Goal: Transaction & Acquisition: Purchase product/service

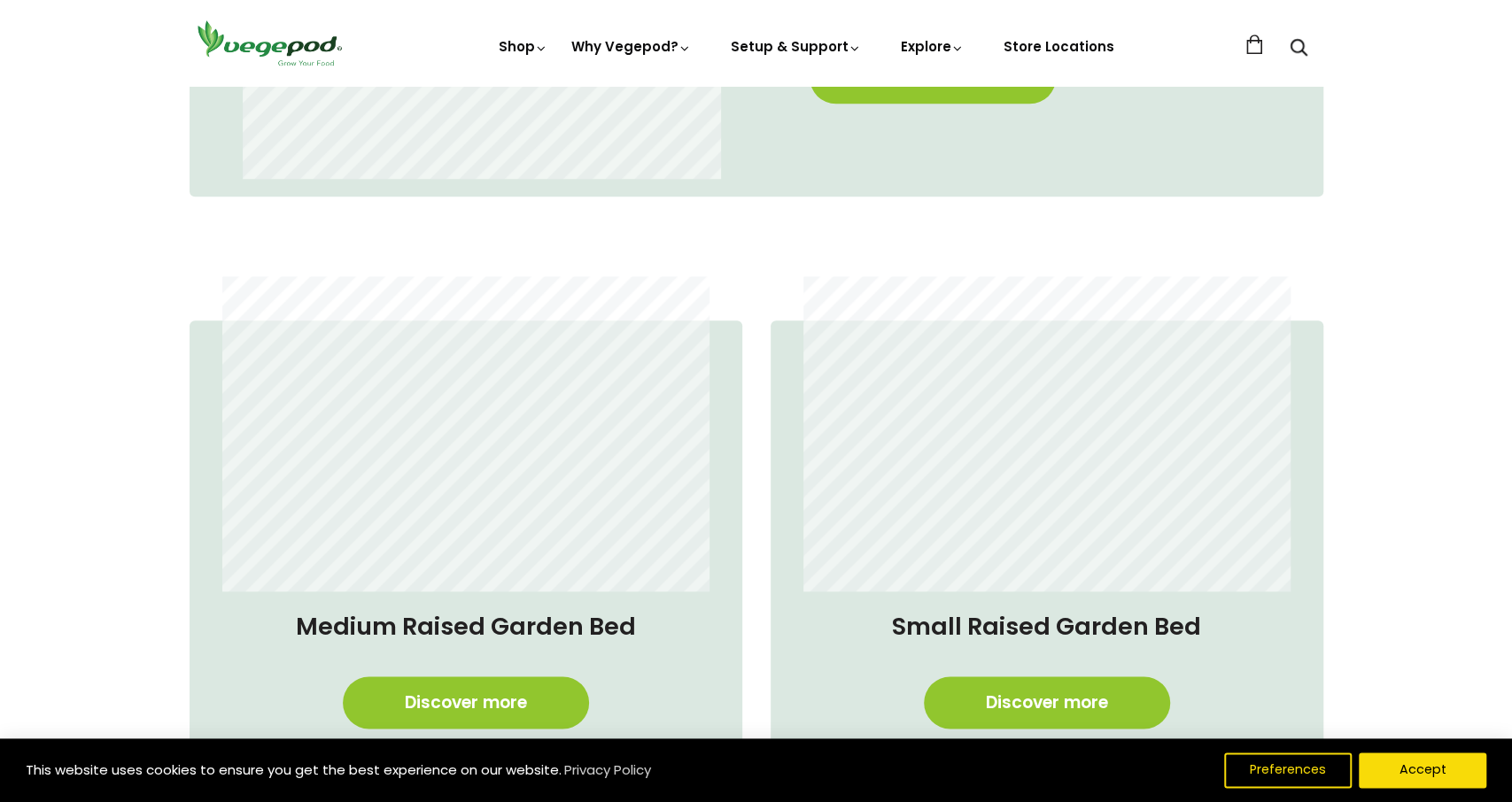
scroll to position [1381, 0]
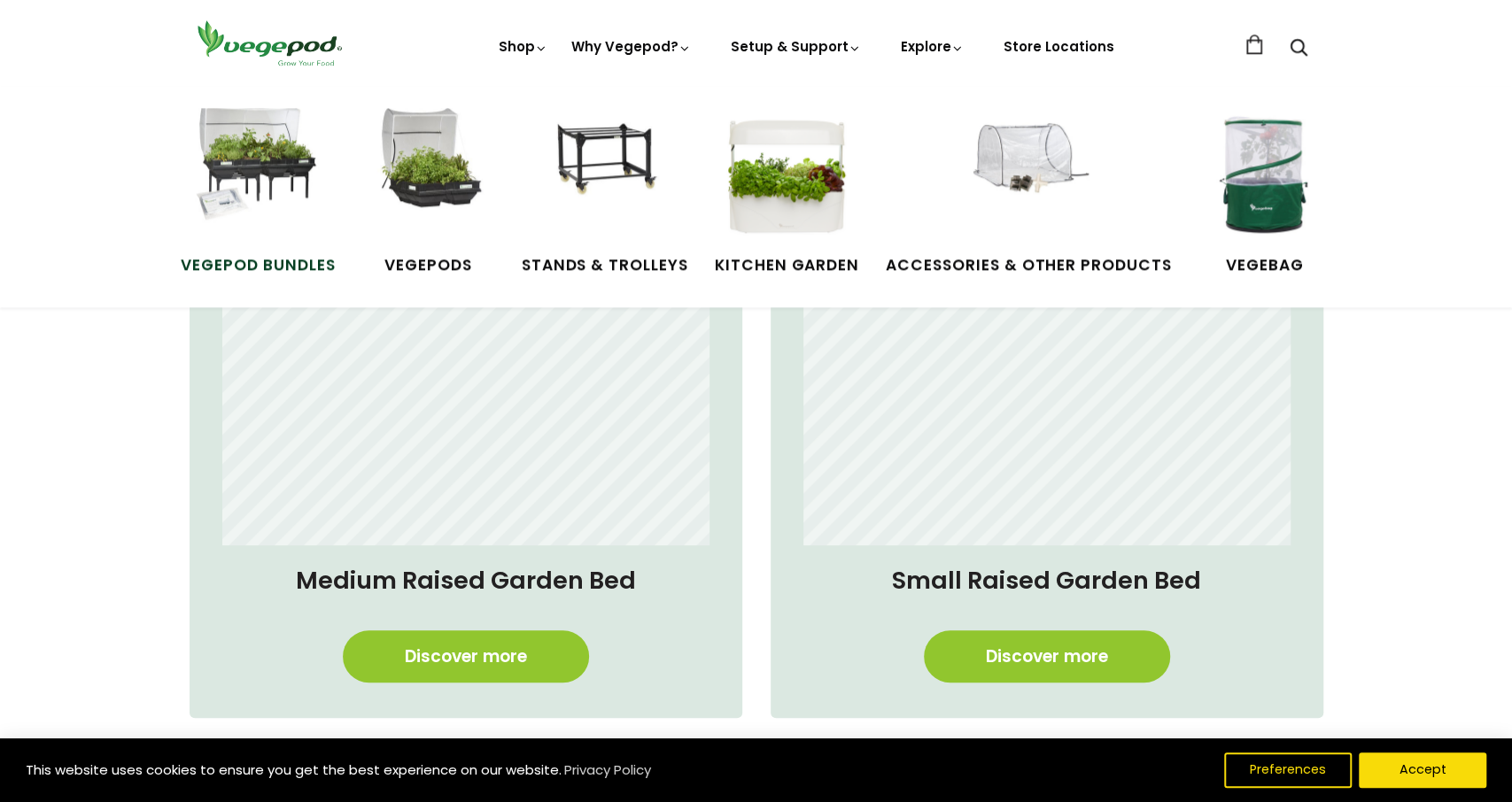
click at [256, 269] on span "Vegepod Bundles" at bounding box center [257, 266] width 154 height 23
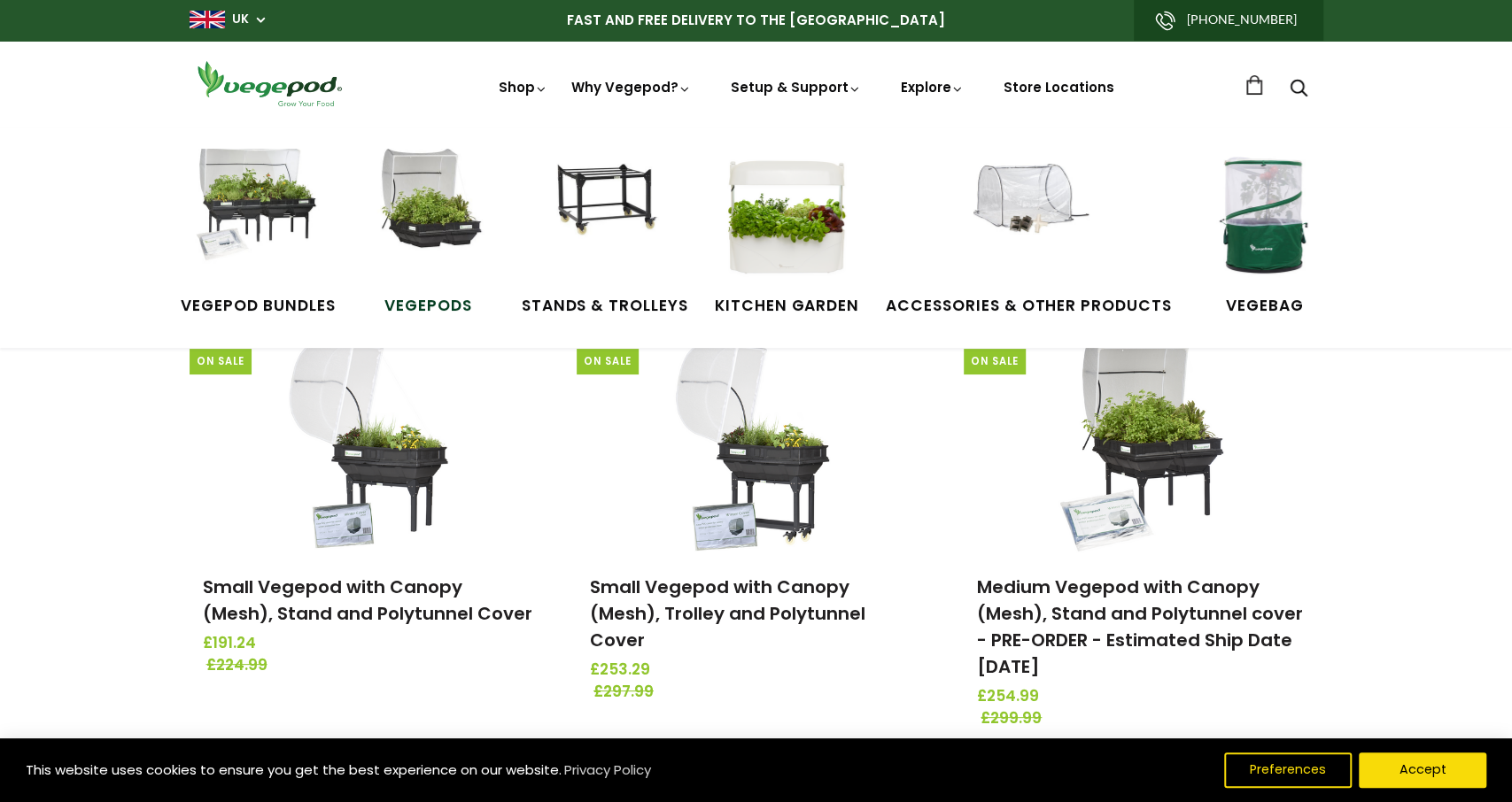
click at [429, 232] on img at bounding box center [428, 214] width 133 height 132
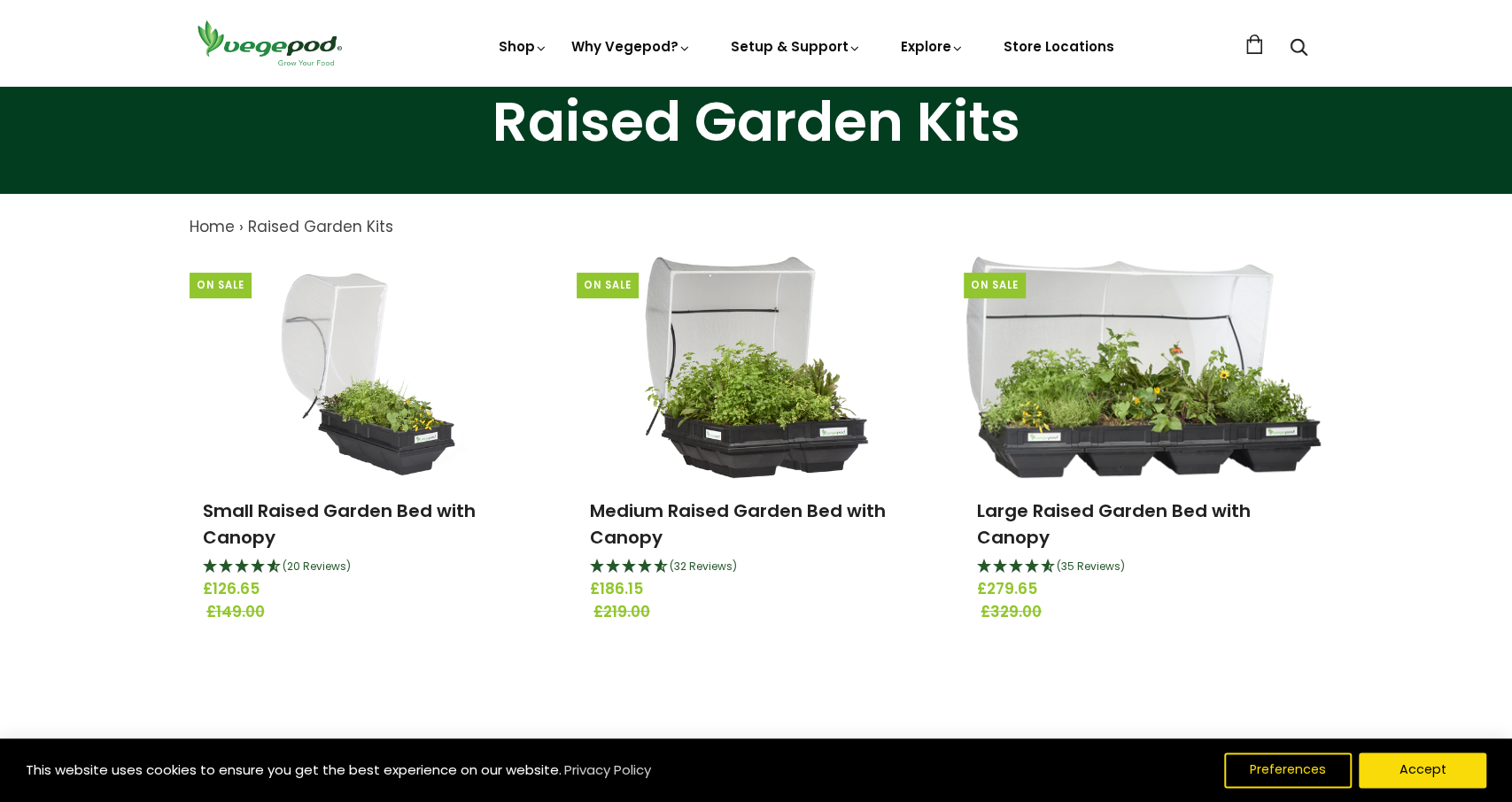
scroll to position [92, 0]
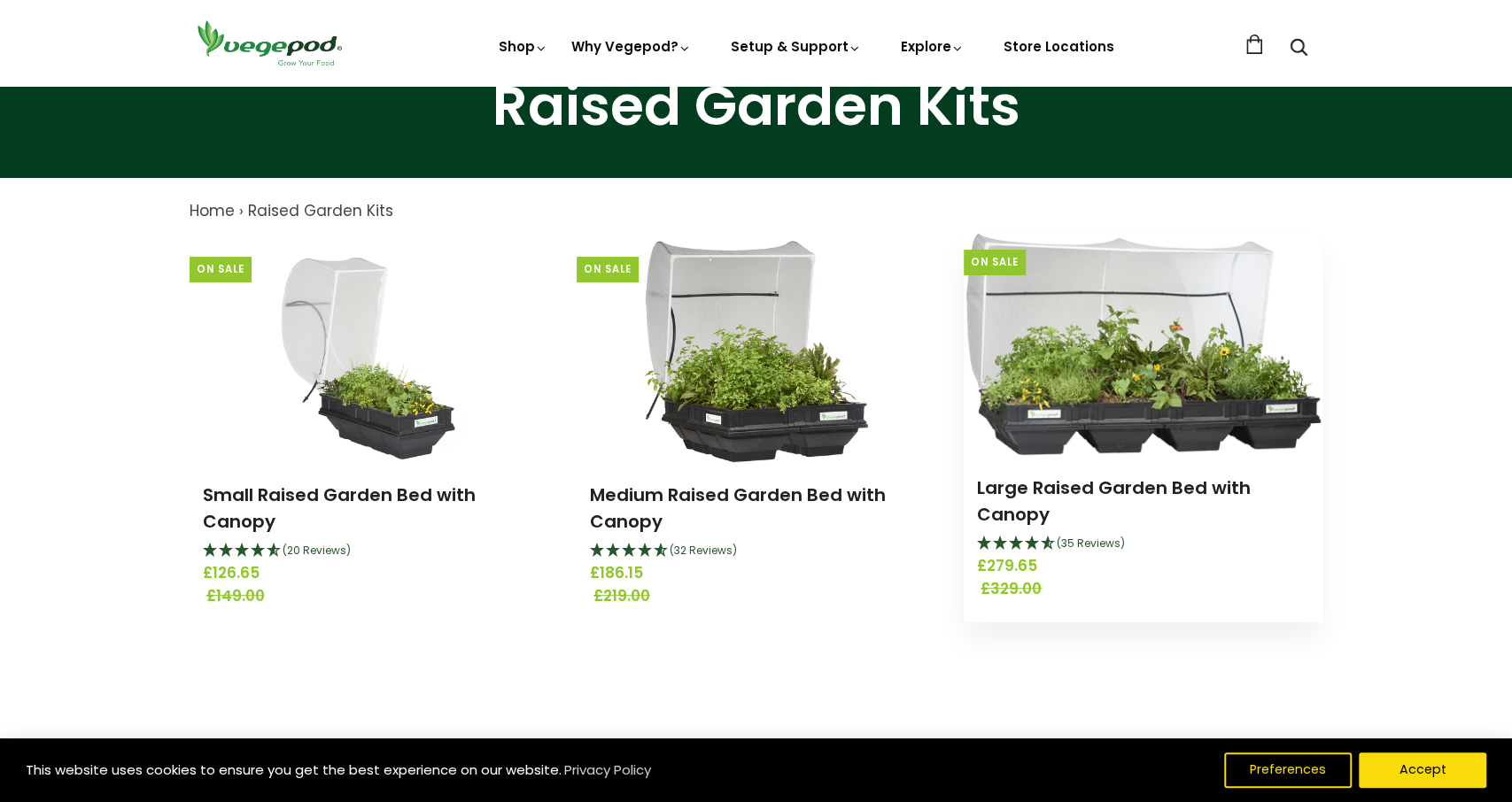
click at [1143, 386] on img at bounding box center [1143, 344] width 354 height 222
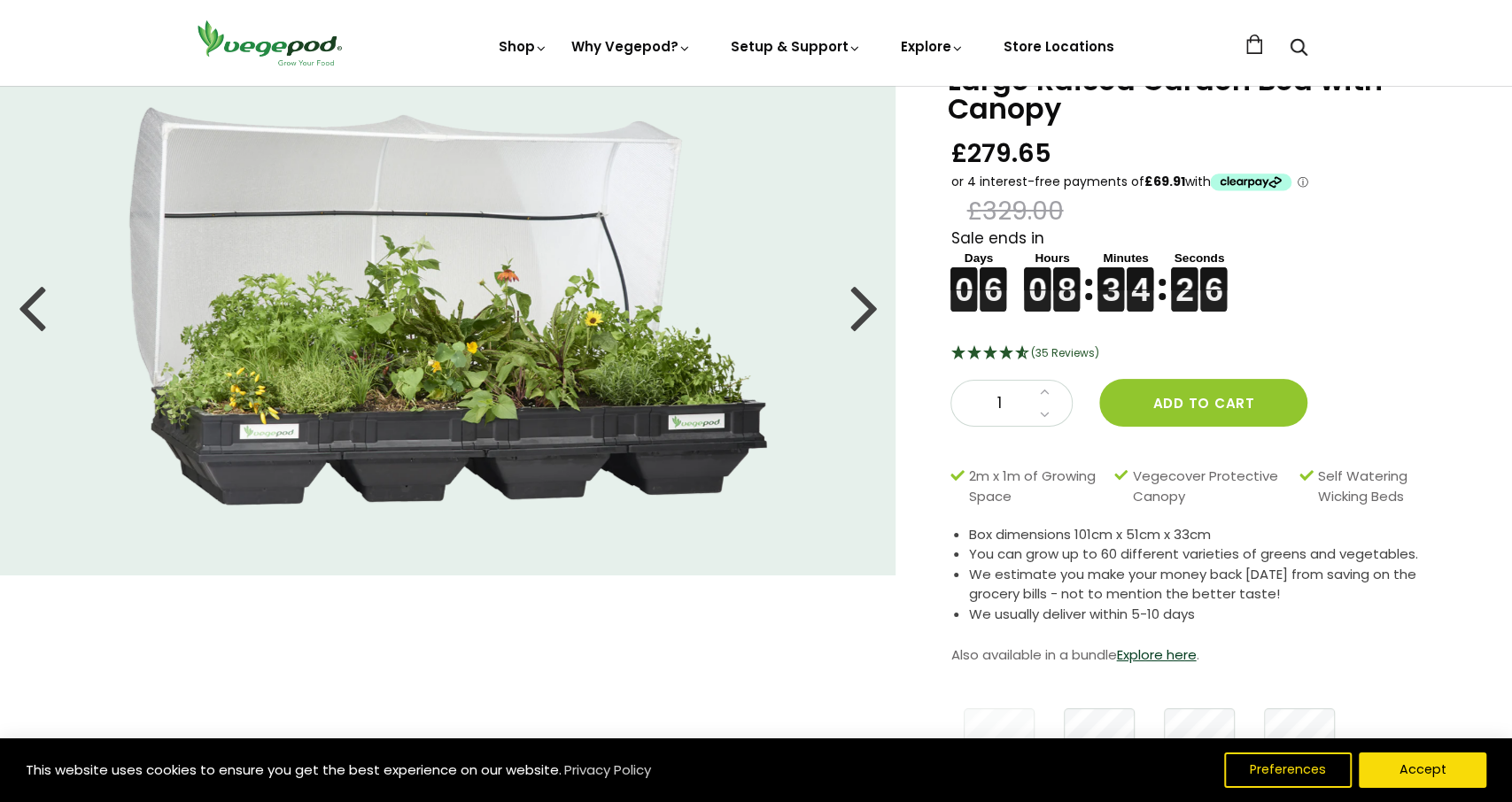
scroll to position [92, 0]
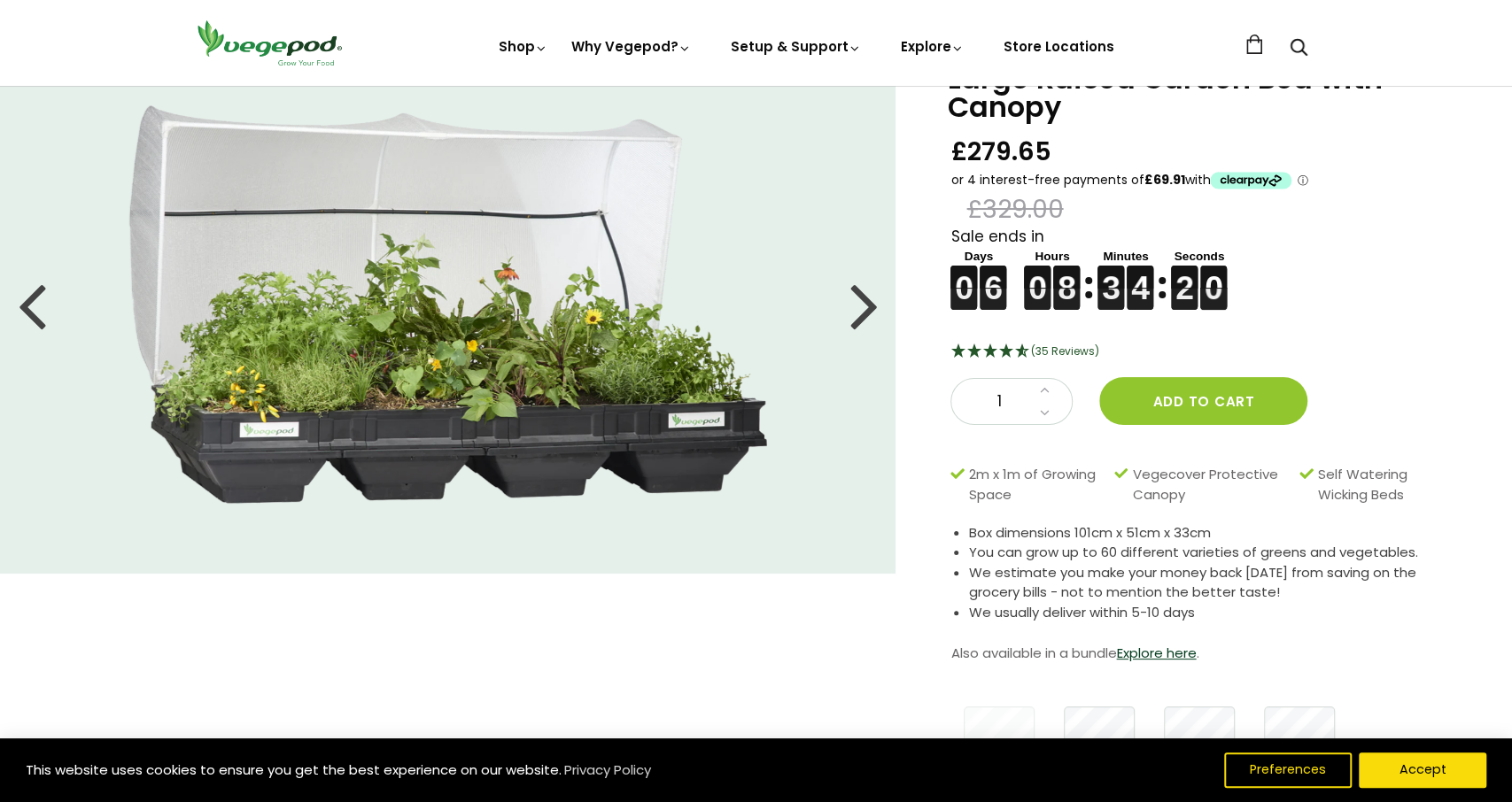
click at [869, 311] on div at bounding box center [863, 305] width 28 height 79
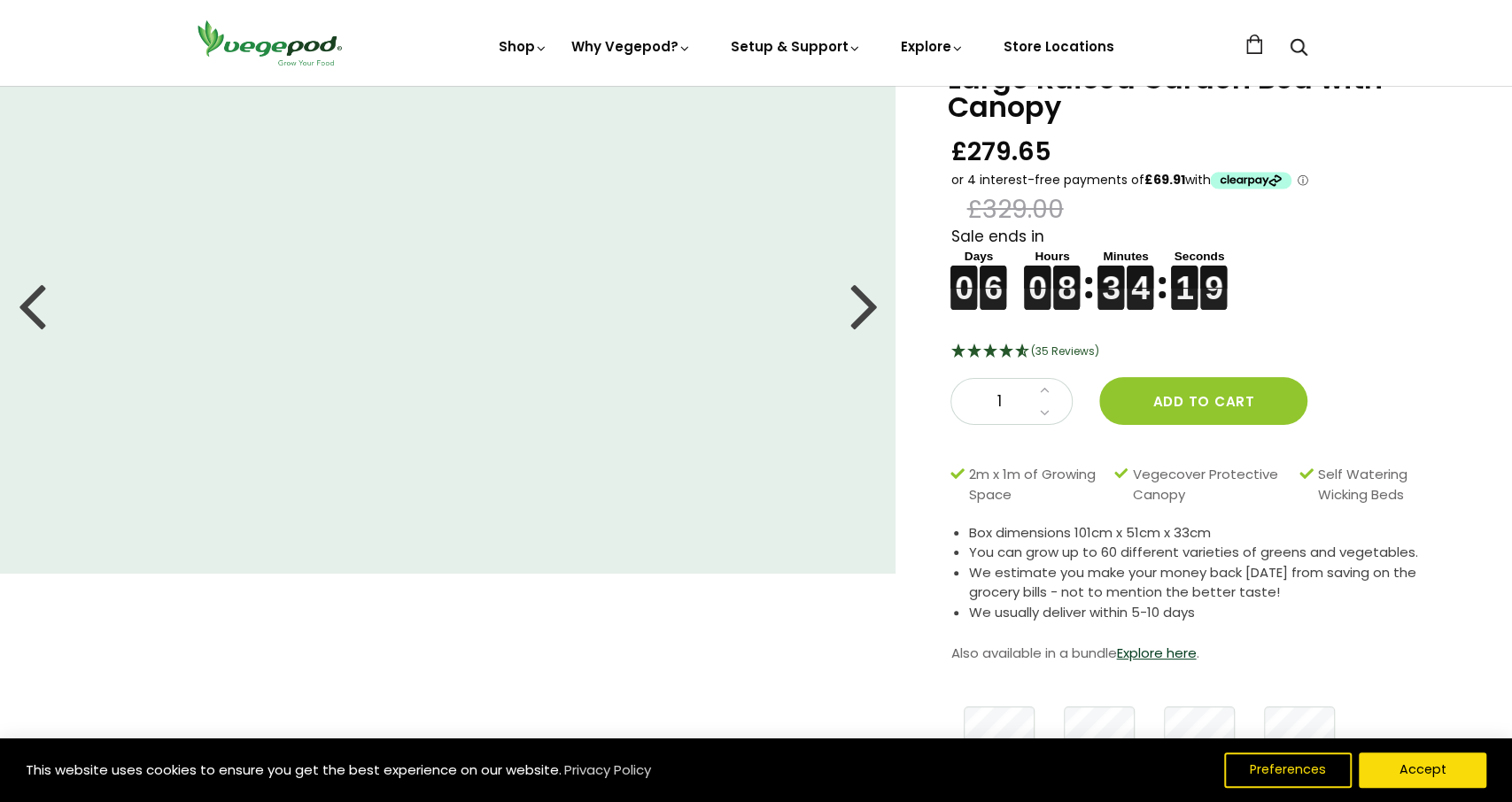
click at [869, 311] on div at bounding box center [863, 305] width 28 height 79
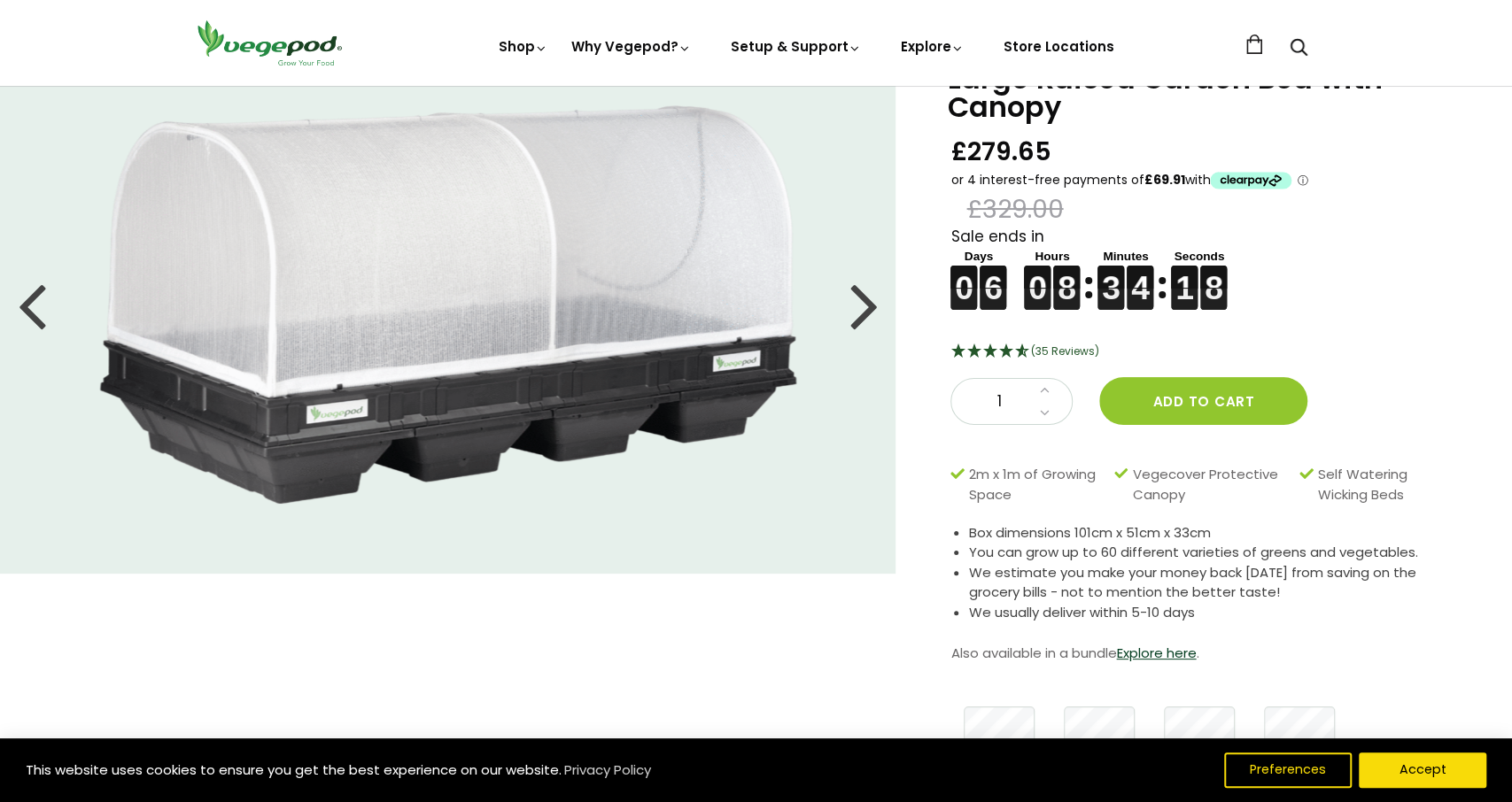
click at [869, 311] on div at bounding box center [863, 305] width 28 height 79
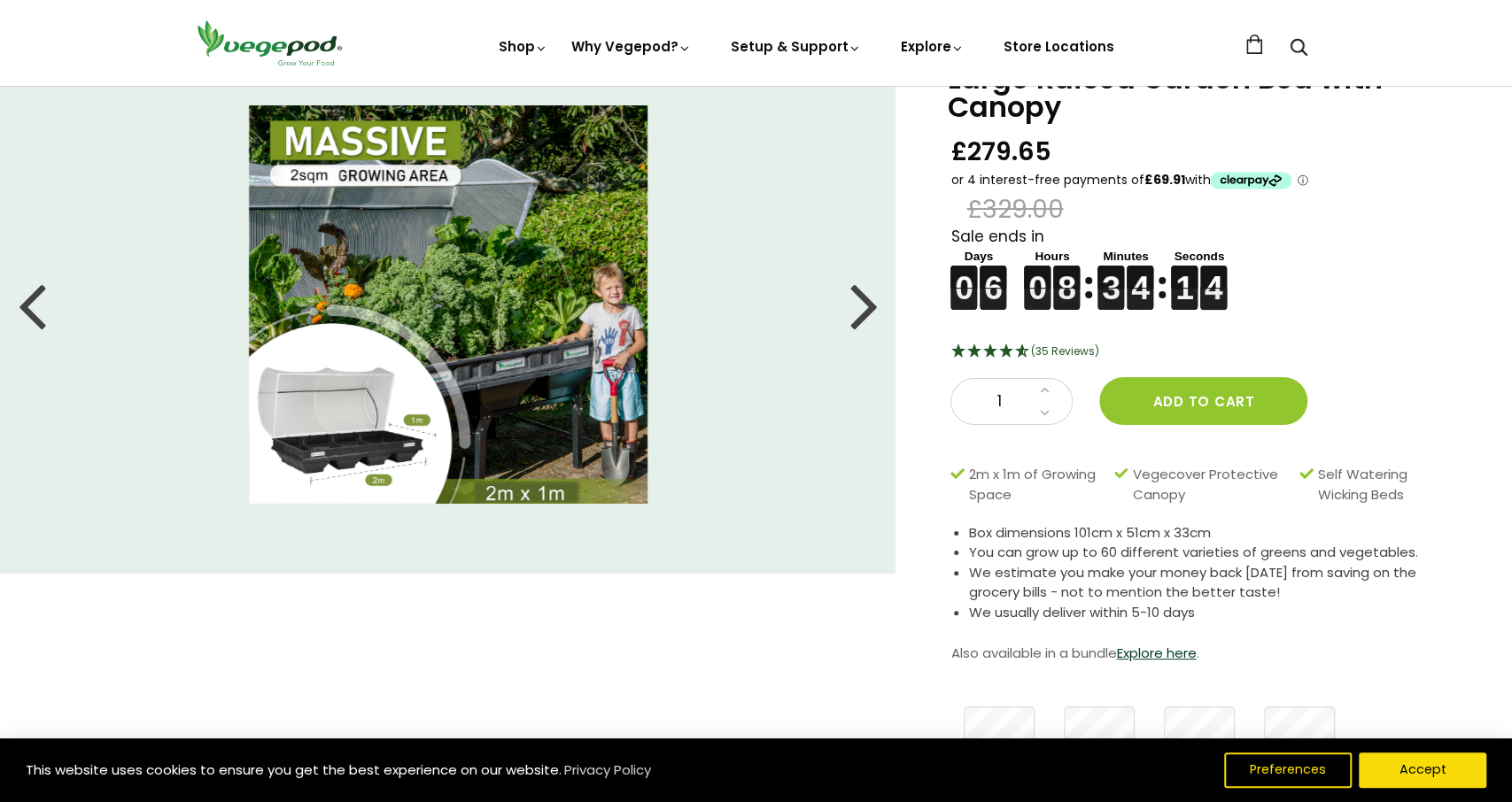
click at [869, 311] on div at bounding box center [863, 305] width 28 height 79
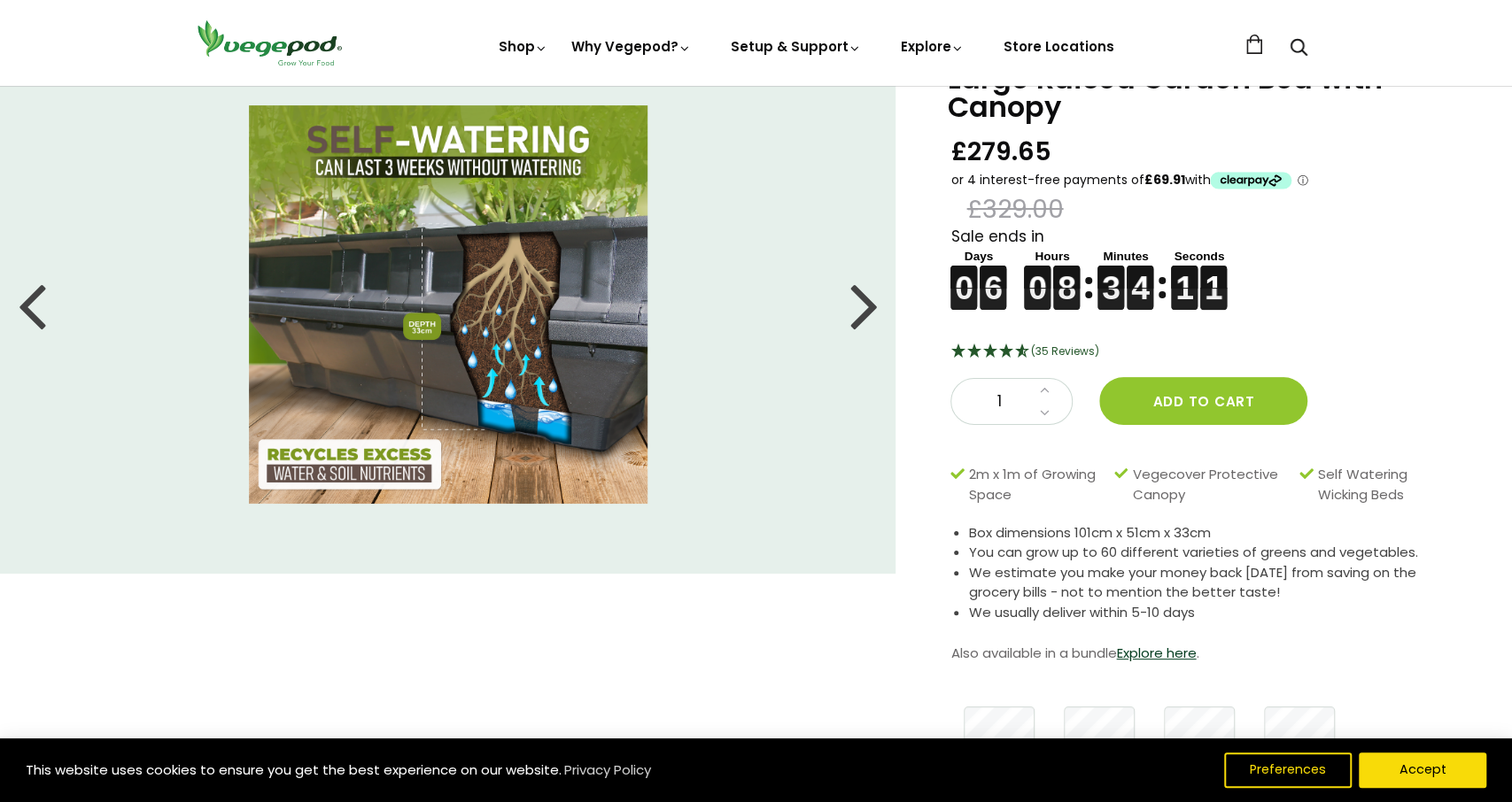
click at [869, 311] on div at bounding box center [863, 305] width 28 height 79
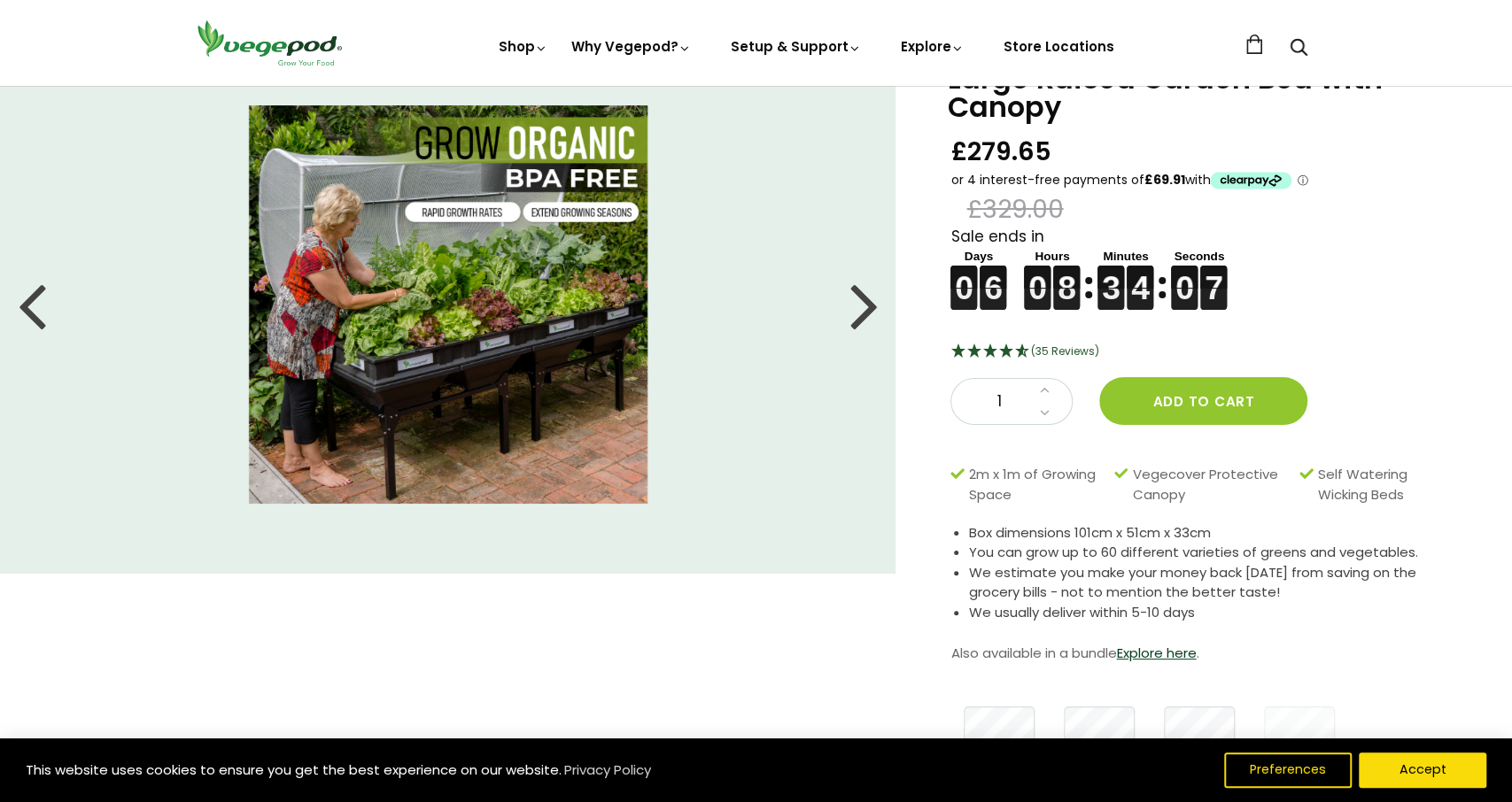
click at [869, 311] on div at bounding box center [863, 305] width 28 height 79
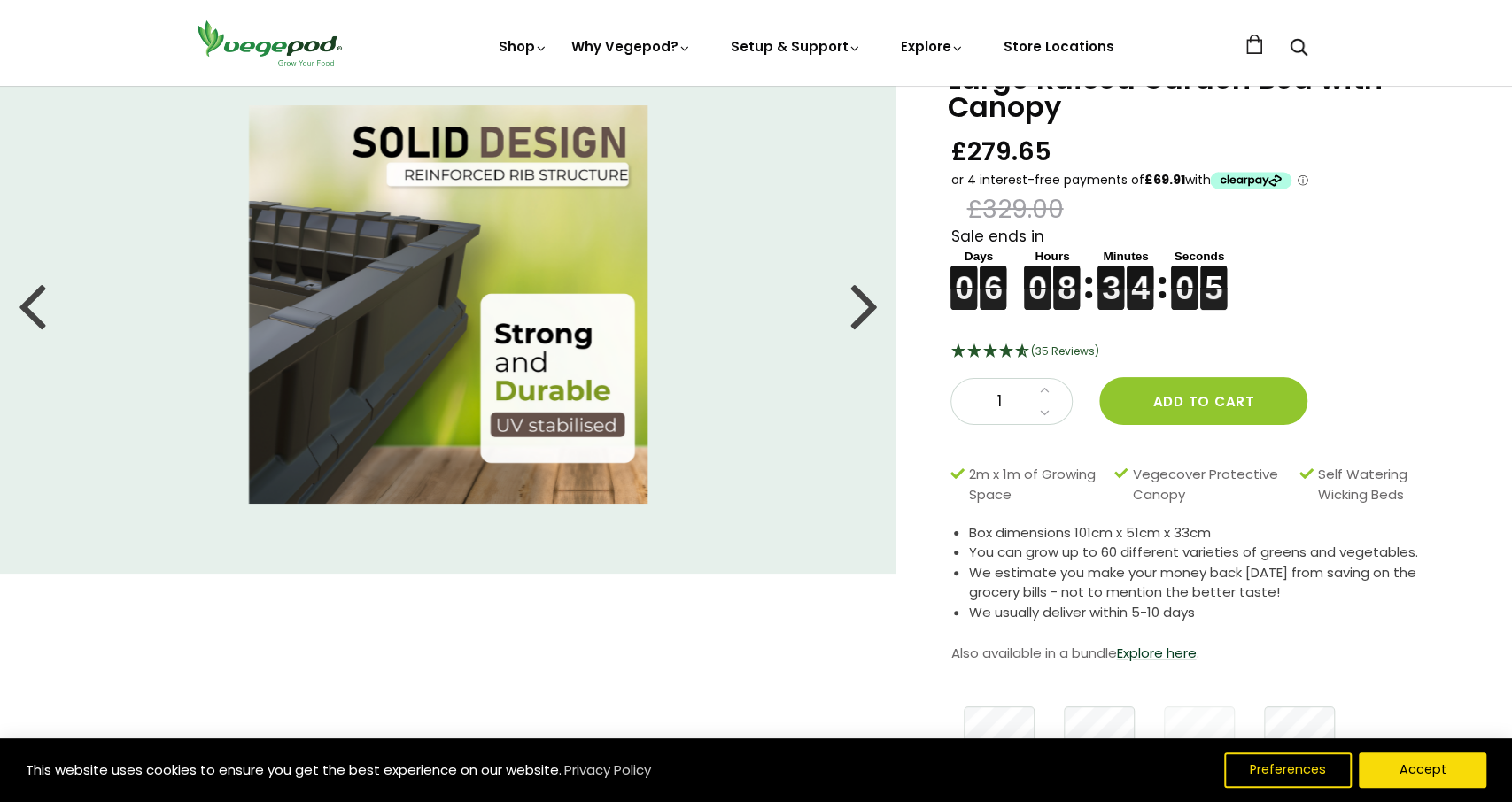
click at [869, 311] on div at bounding box center [863, 305] width 28 height 79
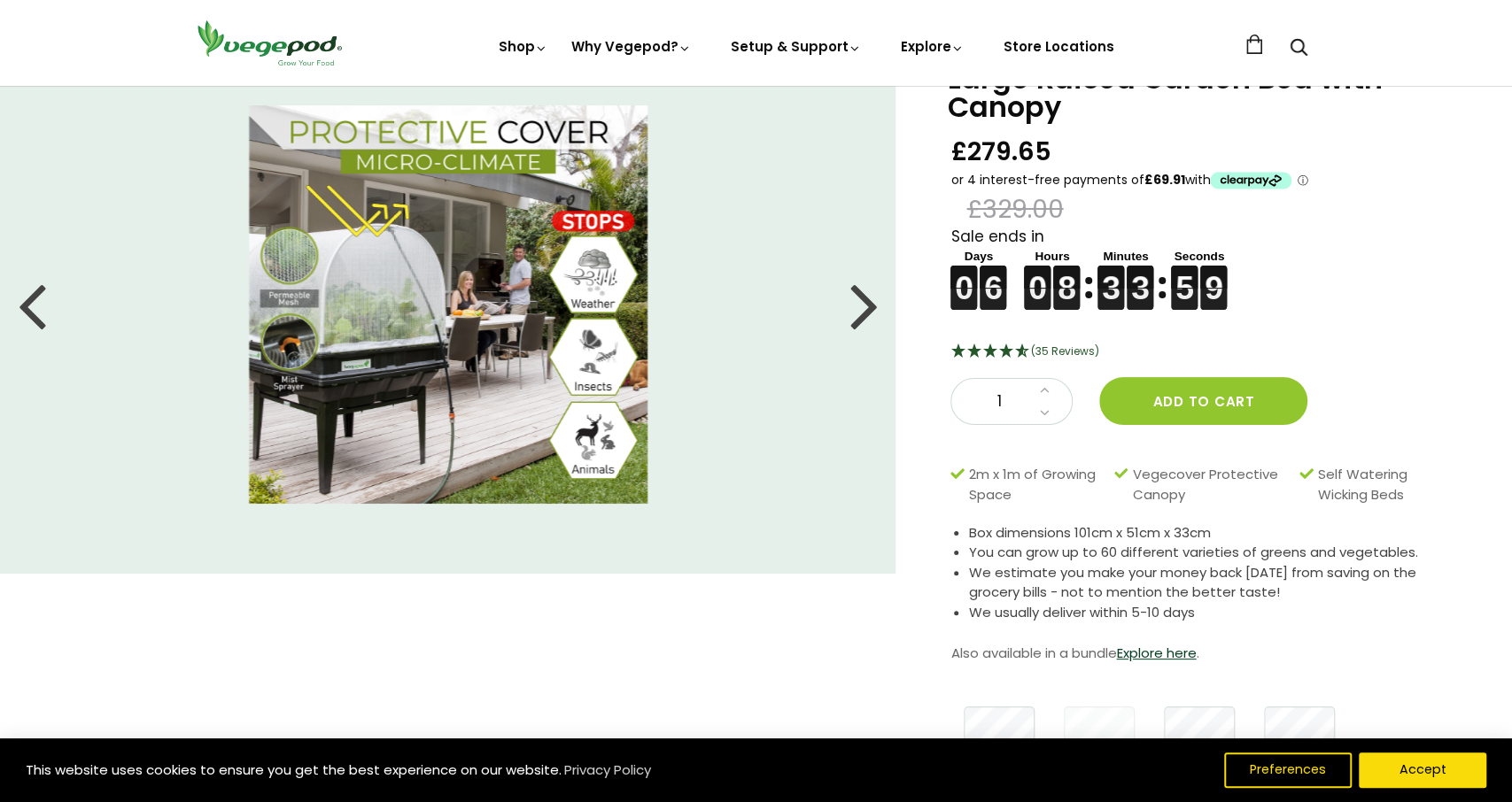
click at [869, 311] on div at bounding box center [863, 305] width 28 height 79
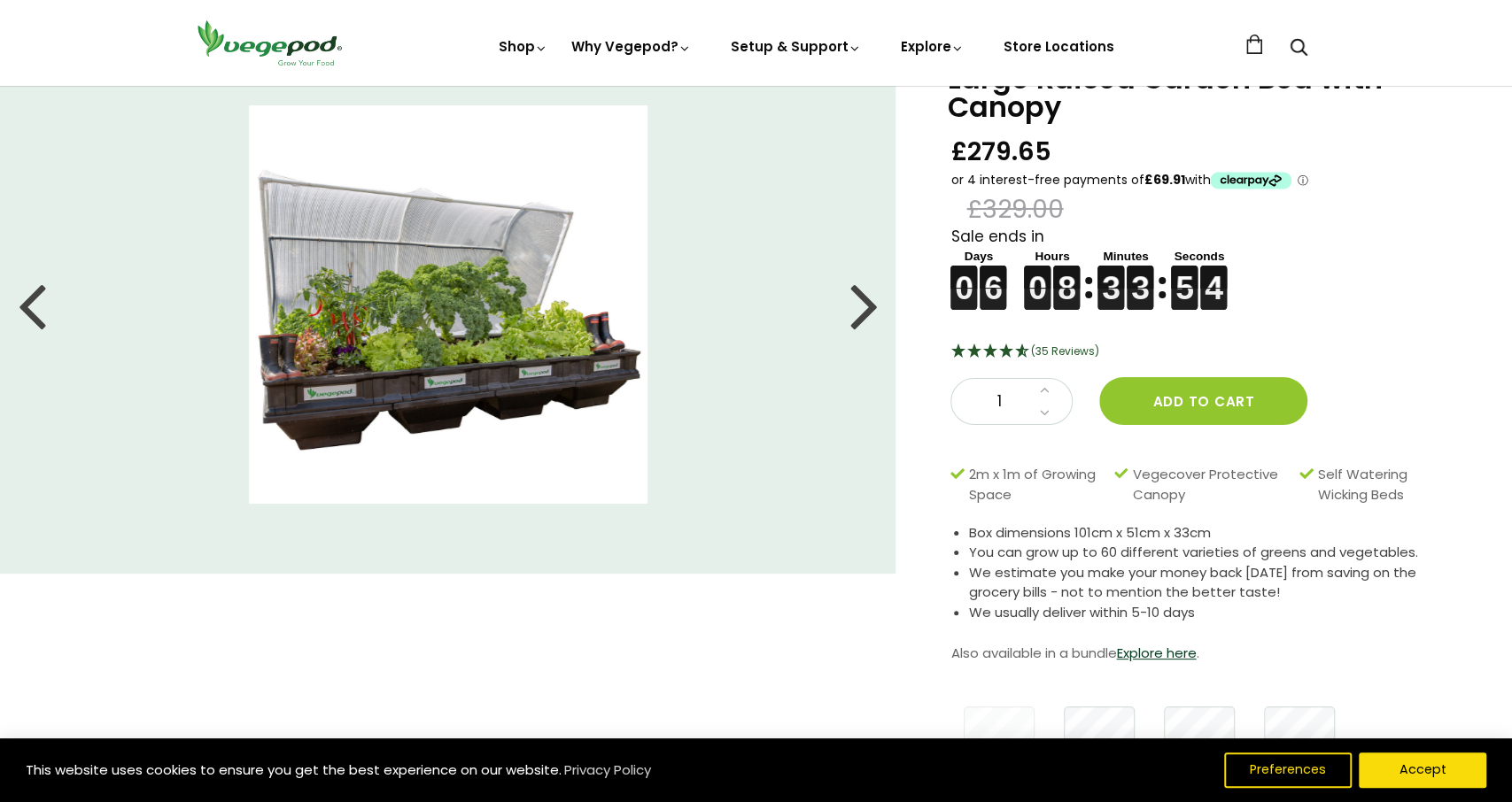
scroll to position [0, 0]
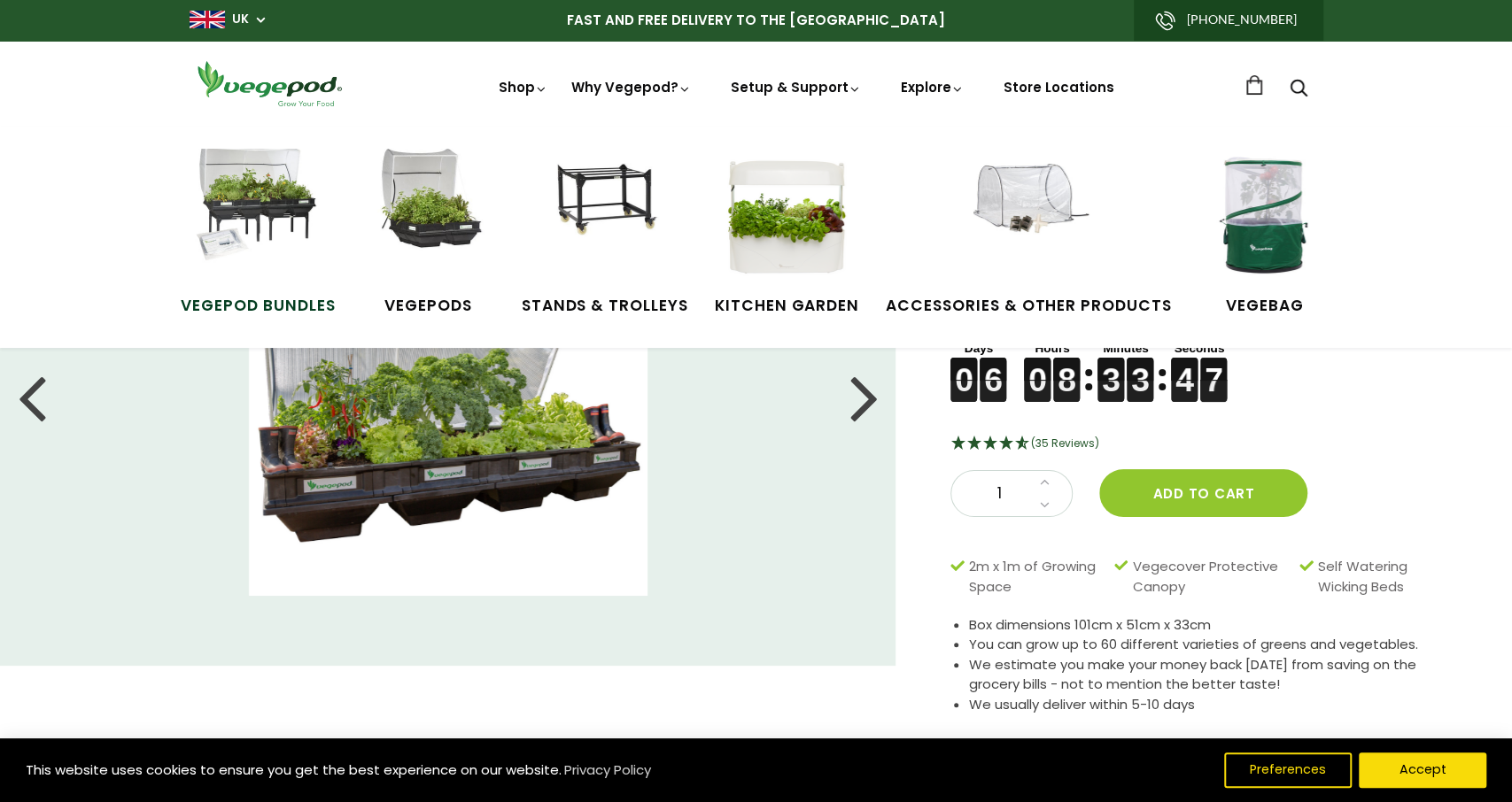
click at [261, 206] on img at bounding box center [257, 214] width 133 height 132
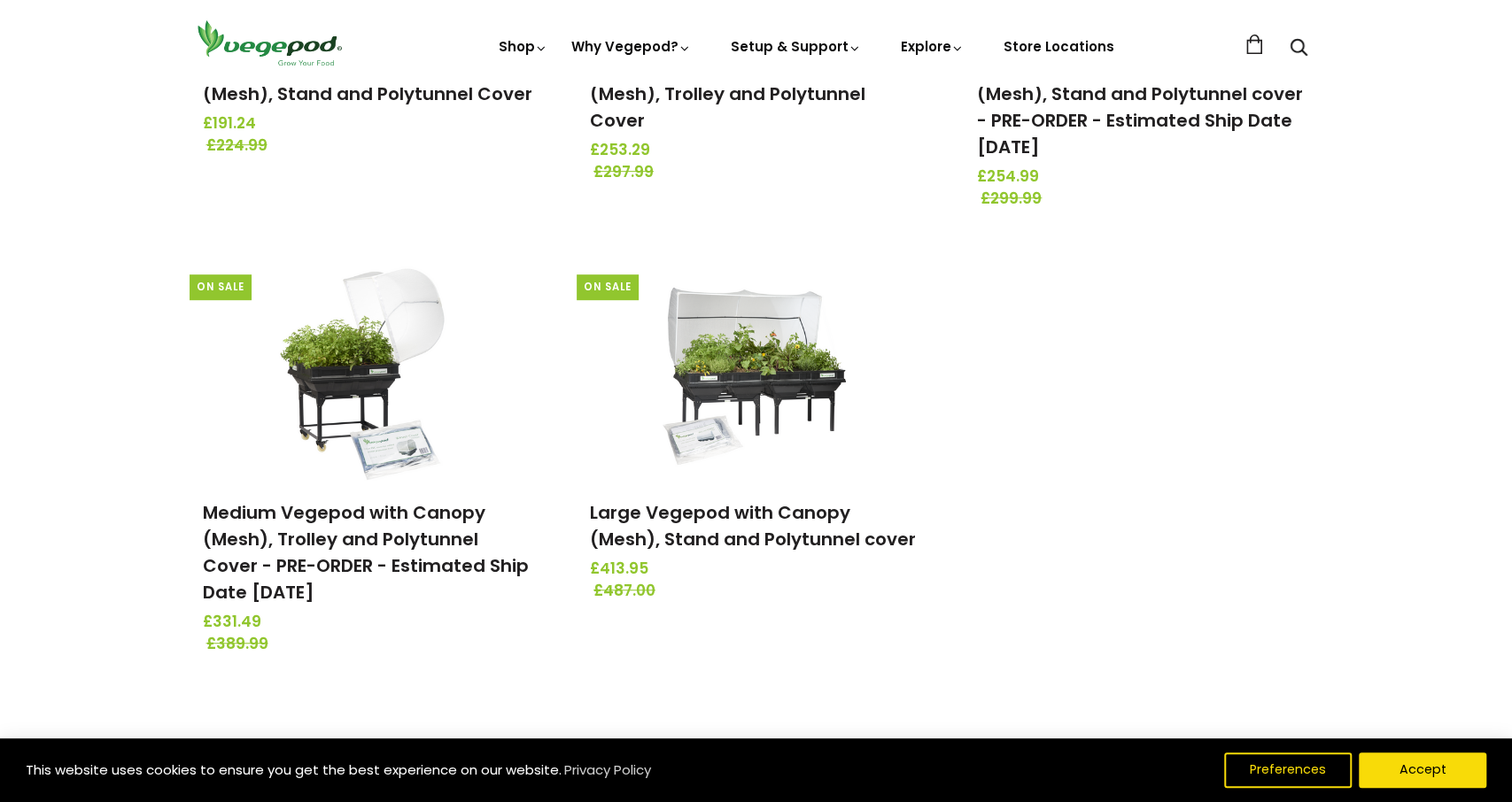
scroll to position [552, 0]
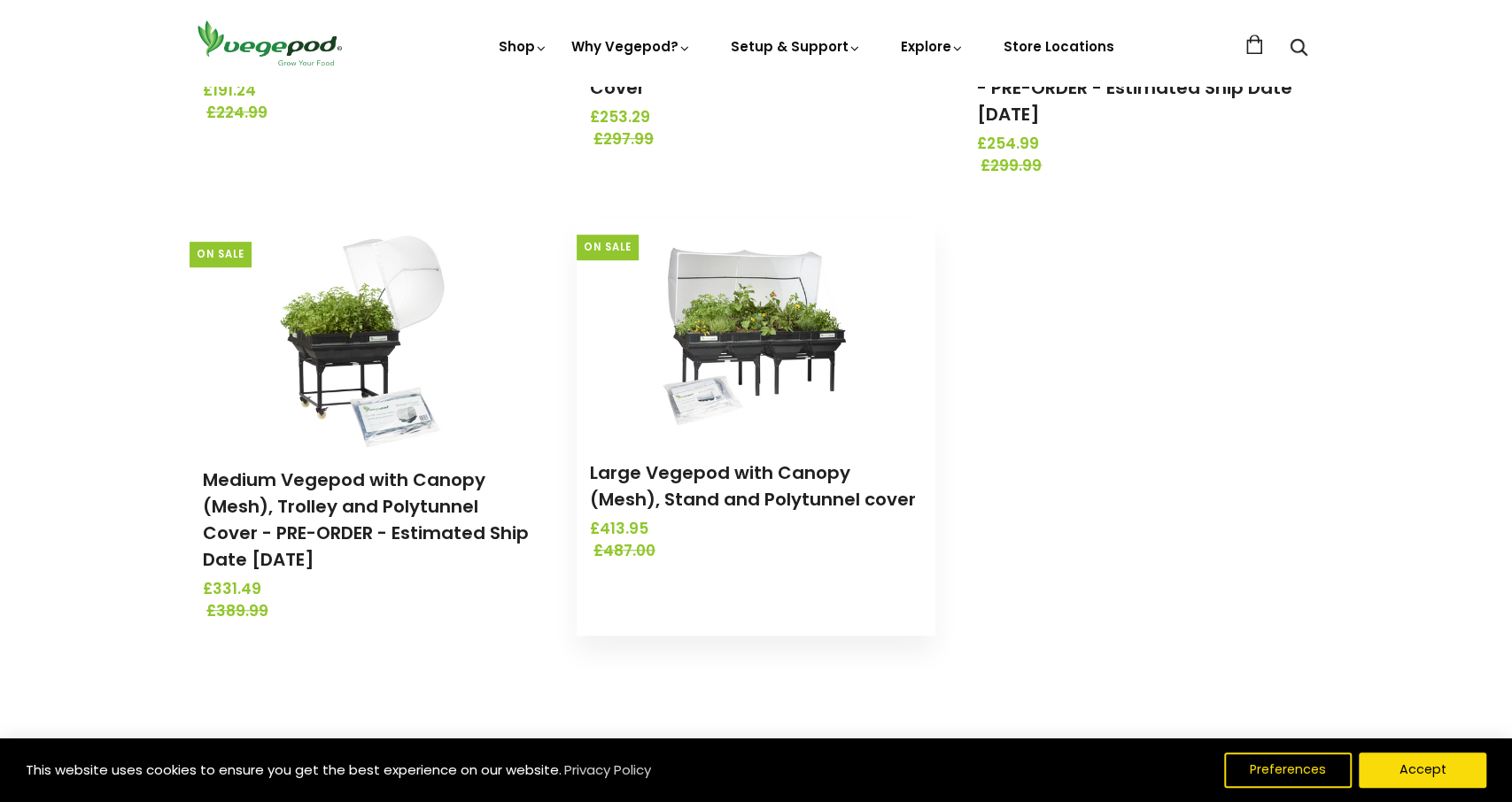
click at [717, 339] on img at bounding box center [756, 330] width 186 height 222
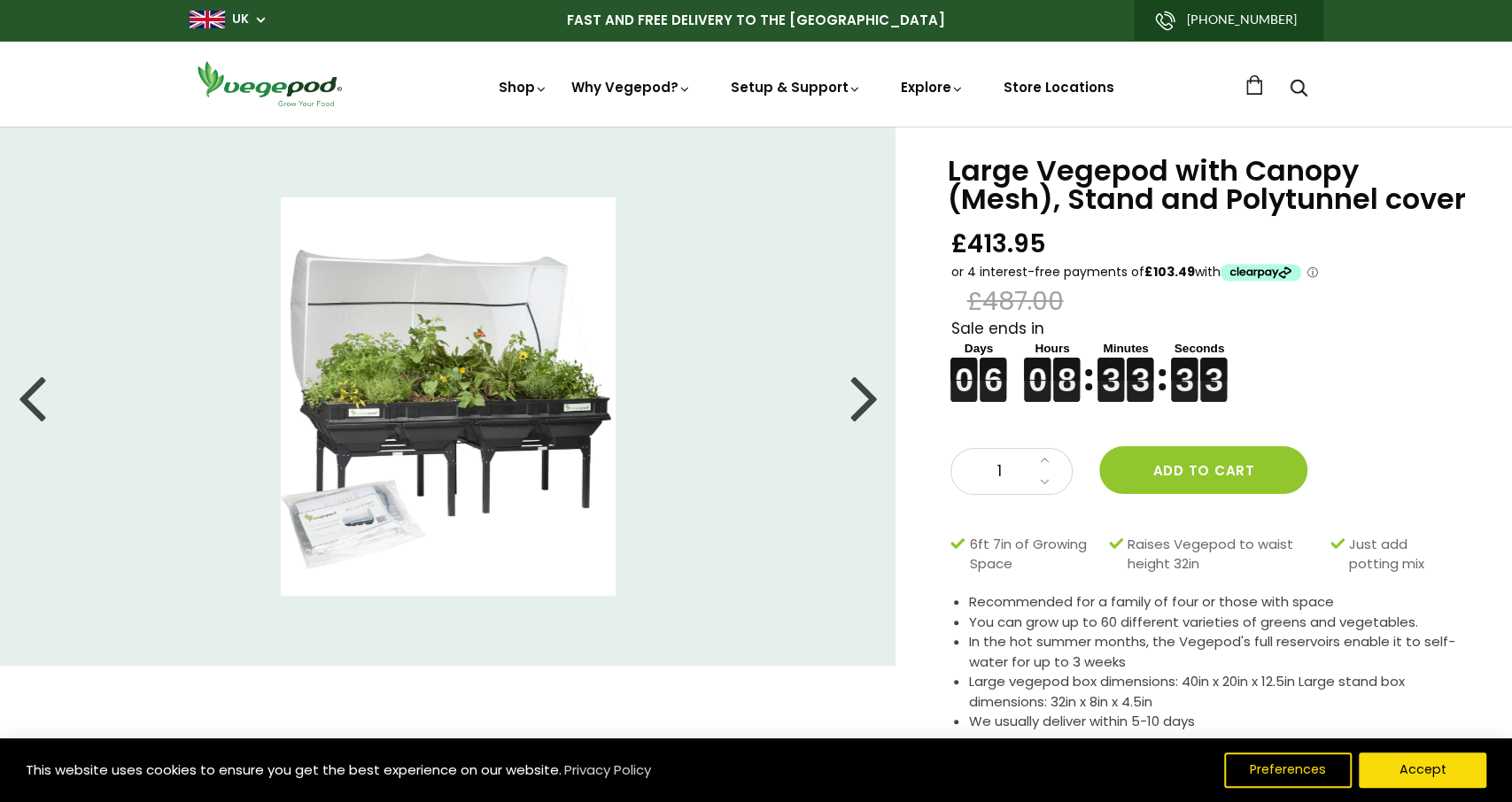
click at [866, 403] on div at bounding box center [863, 396] width 28 height 79
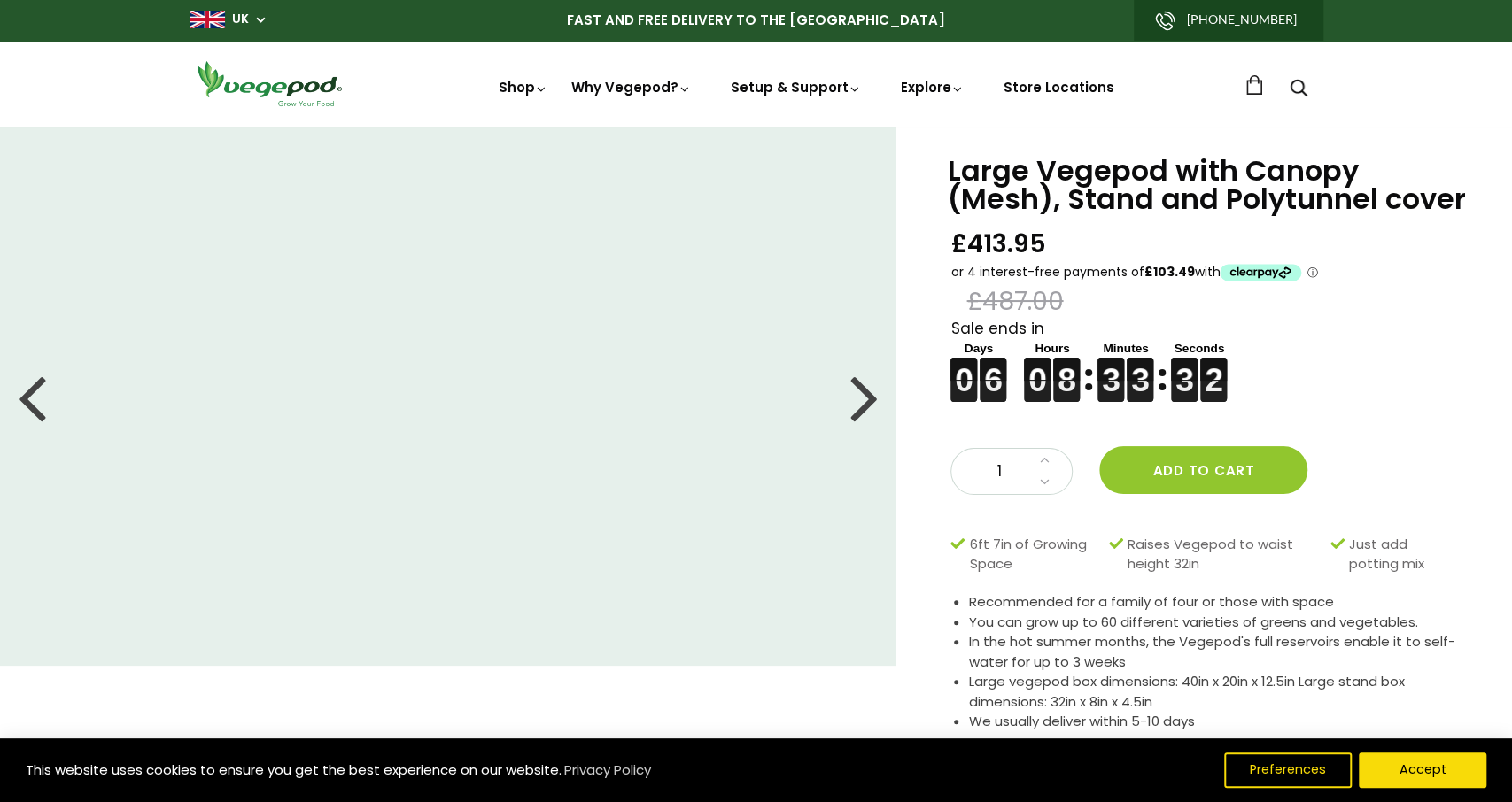
click at [866, 402] on div at bounding box center [863, 396] width 28 height 79
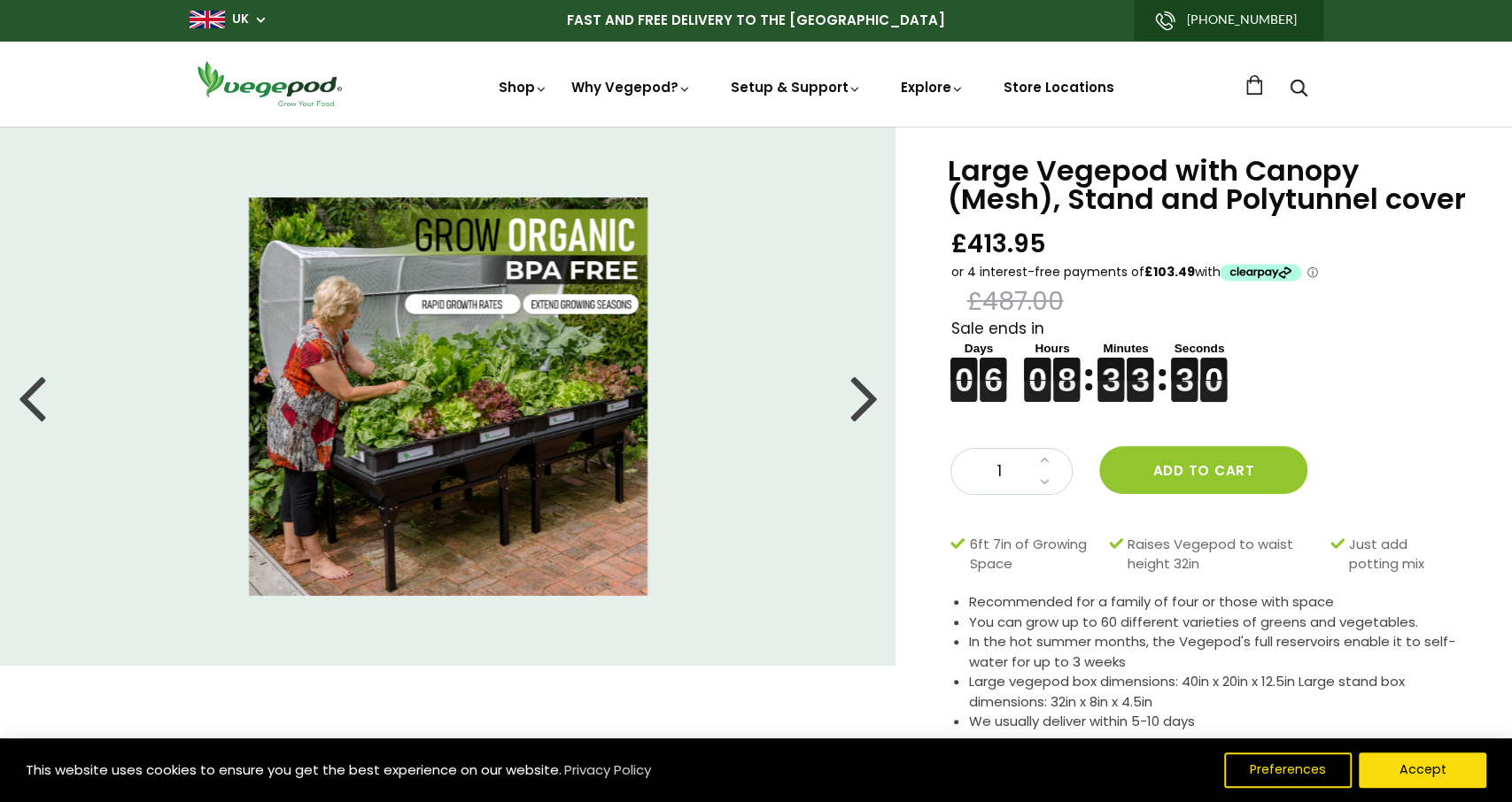
click at [866, 402] on div at bounding box center [863, 396] width 28 height 79
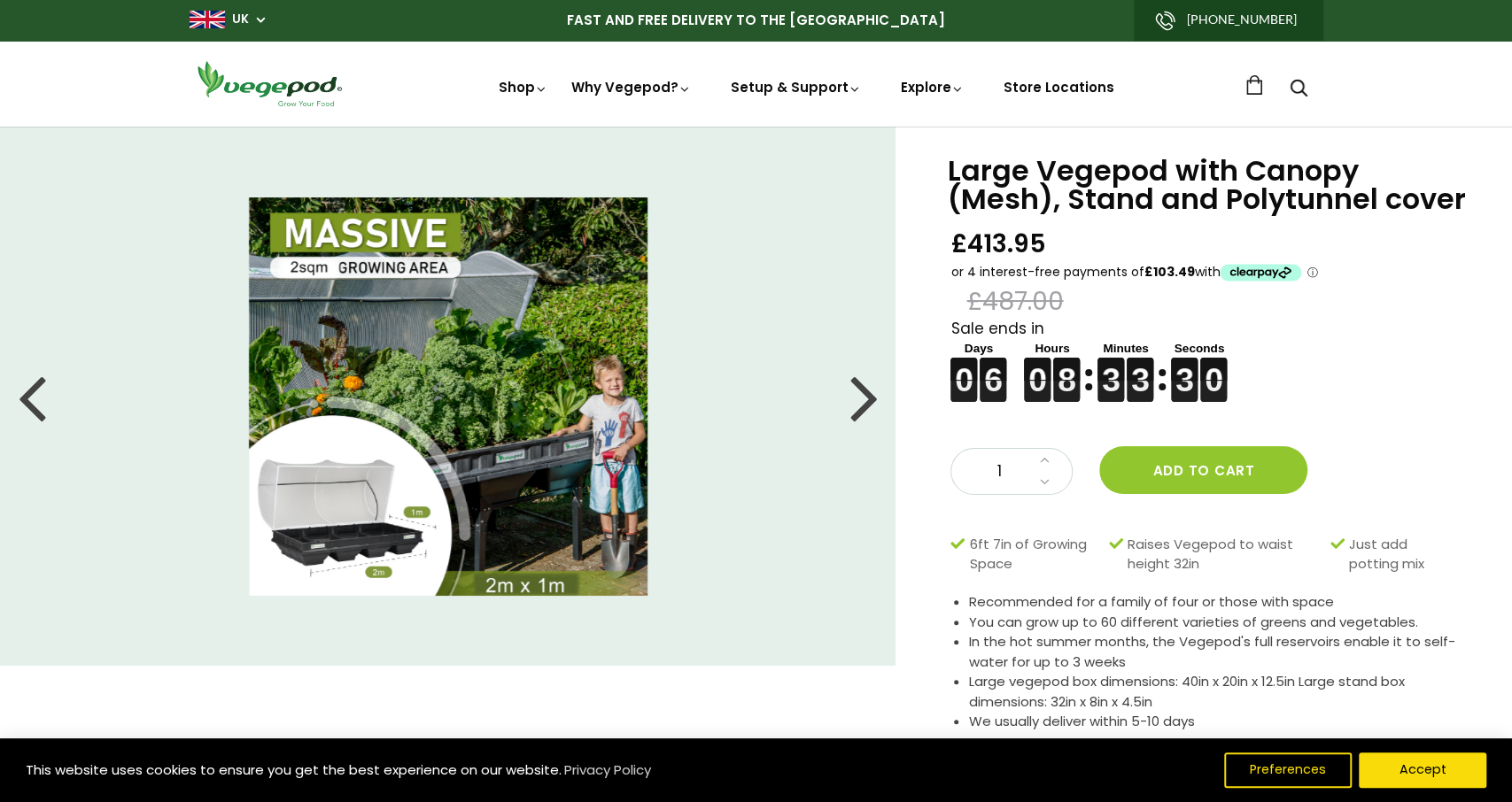
click at [866, 402] on div at bounding box center [863, 396] width 28 height 79
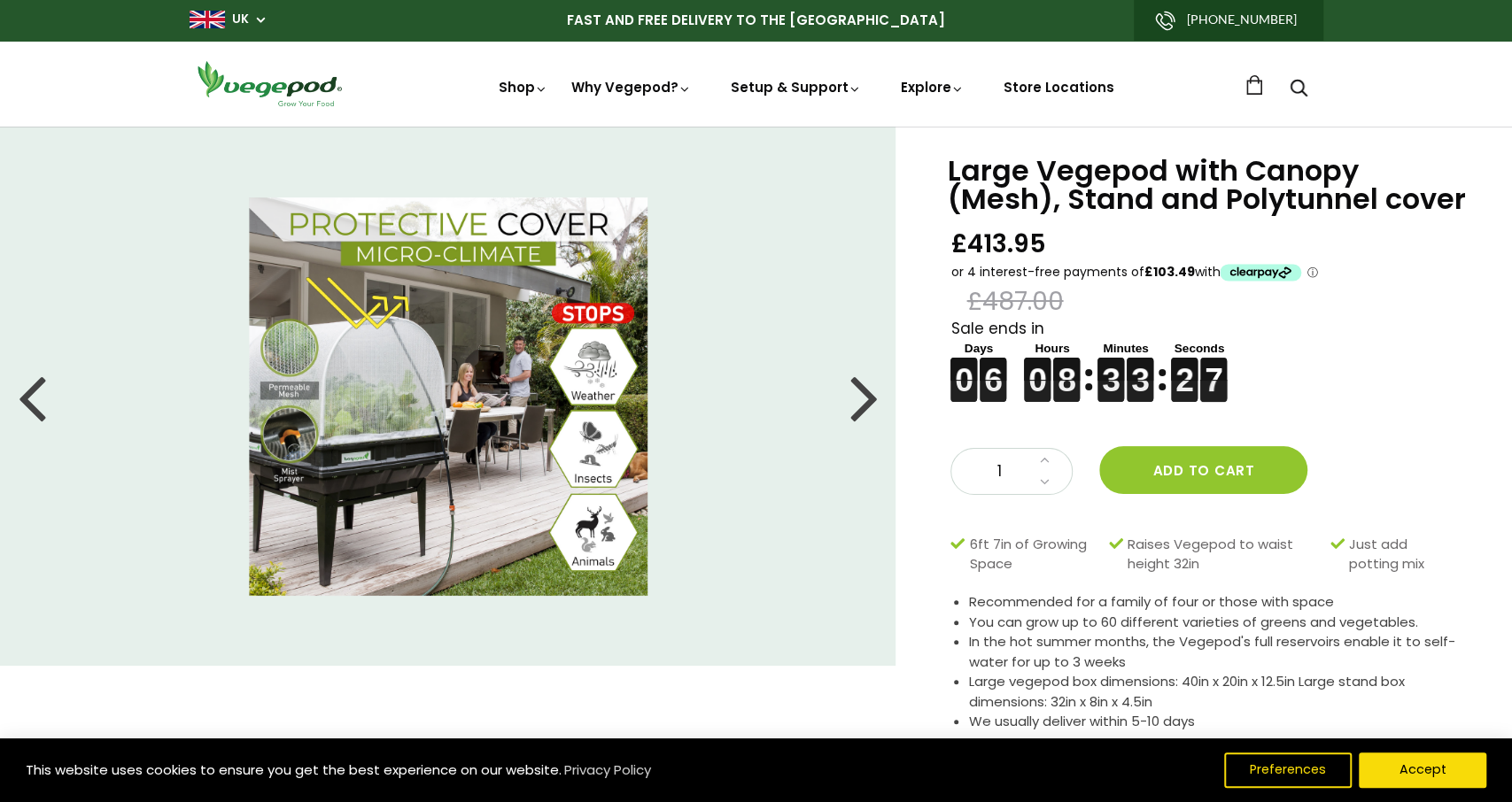
click at [29, 400] on div at bounding box center [32, 396] width 28 height 79
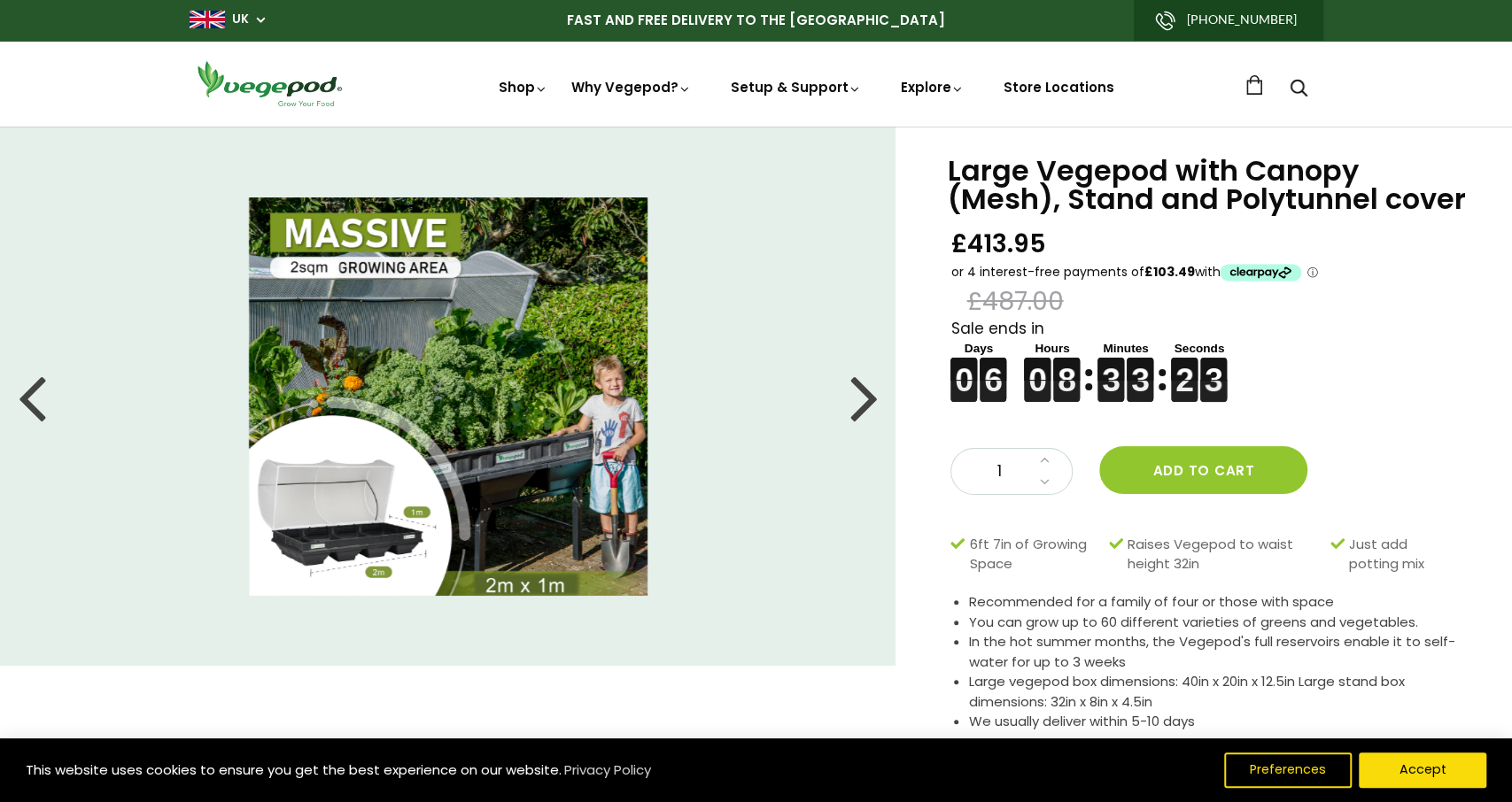
click at [871, 396] on div at bounding box center [863, 396] width 28 height 79
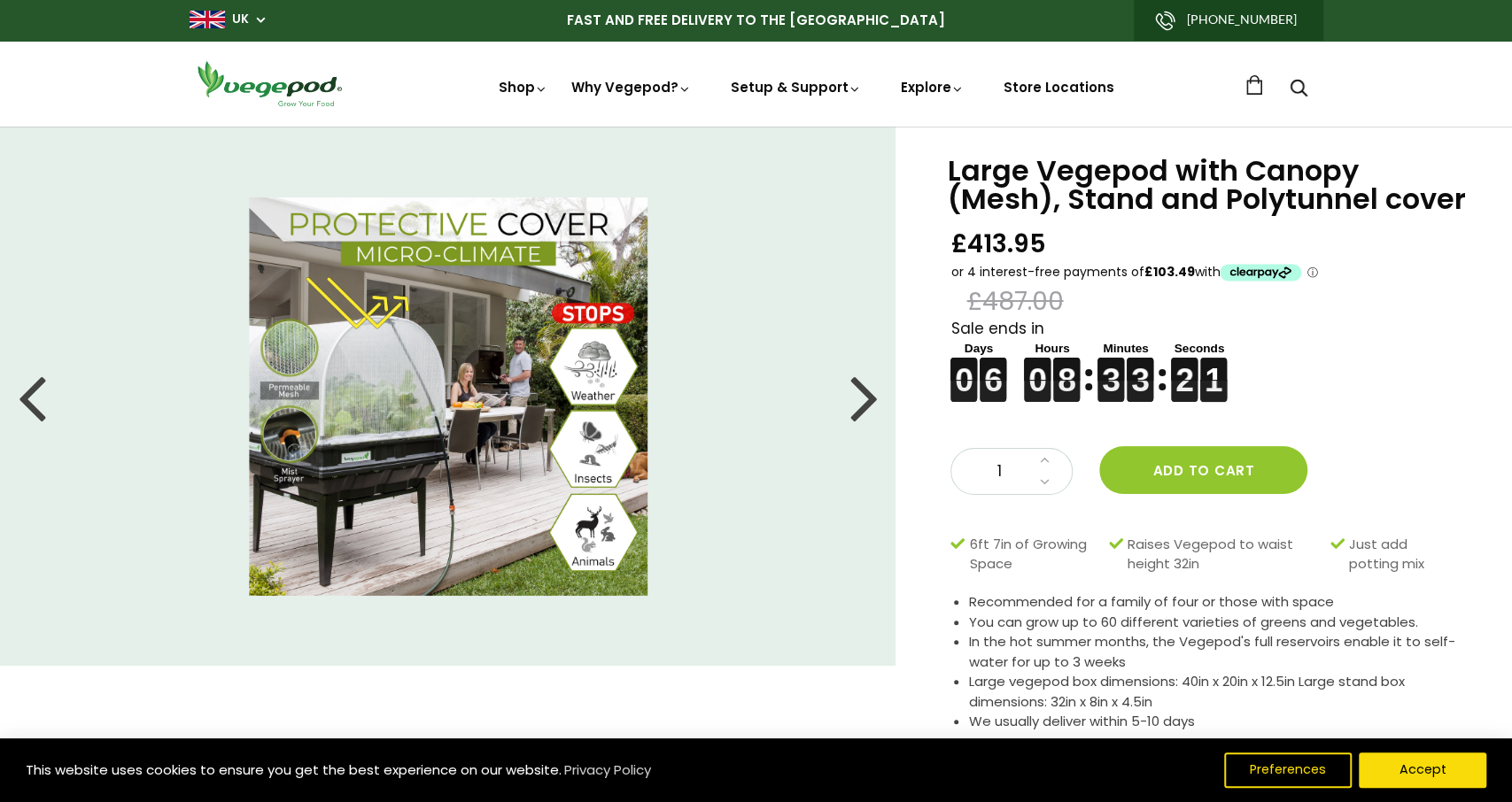
click at [871, 396] on div at bounding box center [863, 396] width 28 height 79
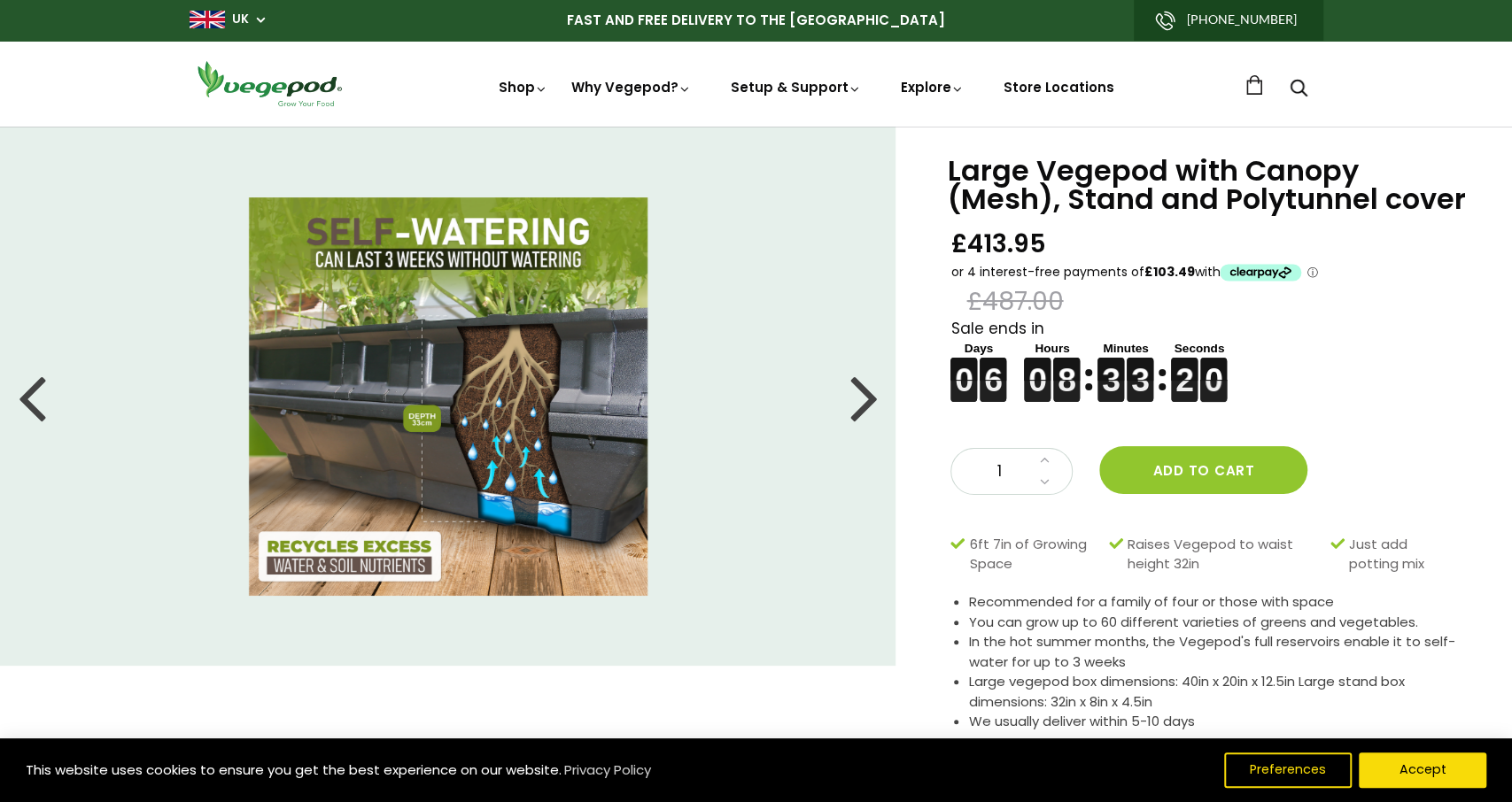
click at [871, 396] on div at bounding box center [863, 396] width 28 height 79
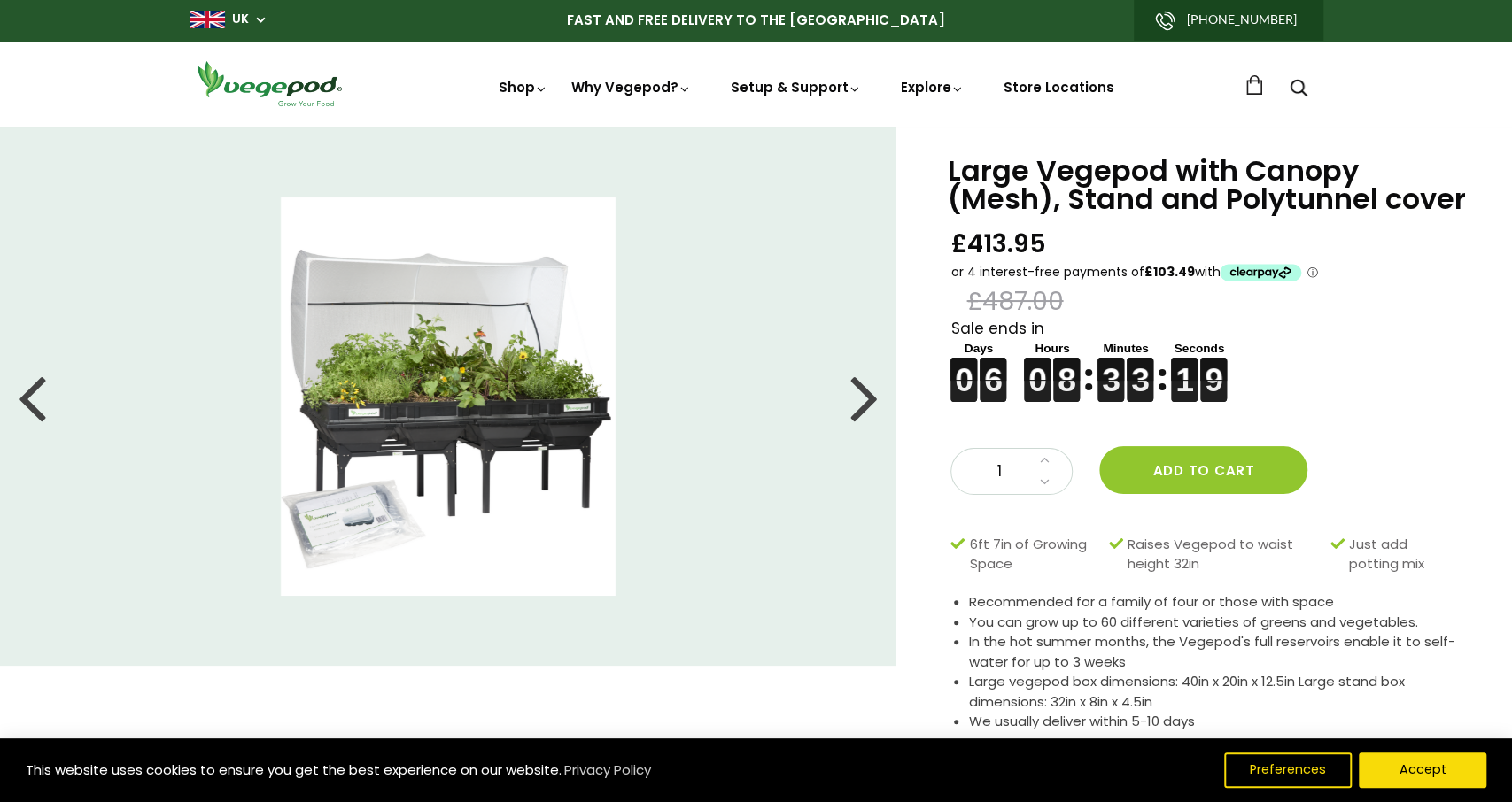
click at [871, 396] on div at bounding box center [863, 396] width 28 height 79
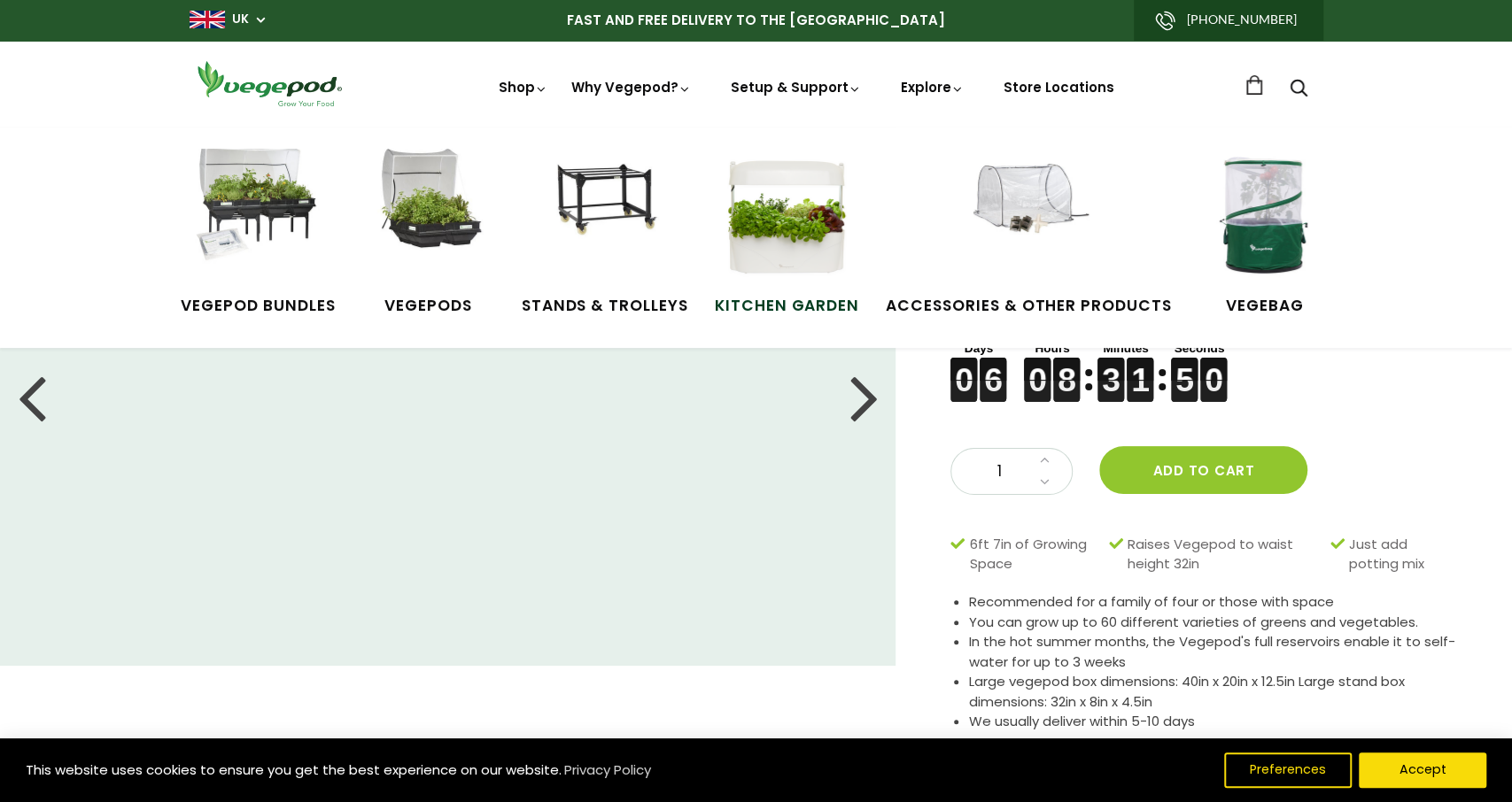
click at [789, 224] on img at bounding box center [786, 214] width 133 height 132
